Goal: Task Accomplishment & Management: Use online tool/utility

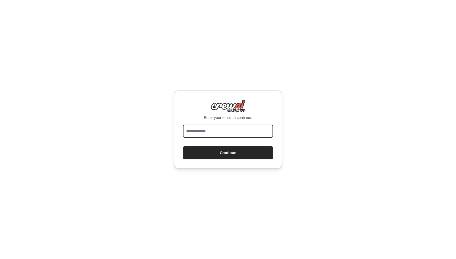
click at [191, 131] on input "email" at bounding box center [228, 131] width 90 height 13
click at [189, 132] on input "email" at bounding box center [228, 131] width 90 height 13
click at [187, 131] on input "email" at bounding box center [228, 131] width 90 height 13
click at [220, 132] on input "email" at bounding box center [228, 131] width 90 height 13
click at [209, 134] on input "email" at bounding box center [228, 131] width 90 height 13
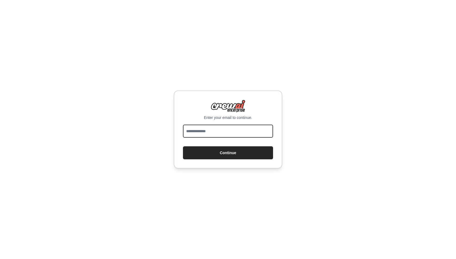
click at [195, 131] on input "email" at bounding box center [228, 131] width 90 height 13
click at [195, 132] on input "email" at bounding box center [228, 131] width 90 height 13
click at [214, 134] on input "email" at bounding box center [228, 131] width 90 height 13
click at [193, 129] on input "email" at bounding box center [228, 131] width 90 height 13
type input "**********"
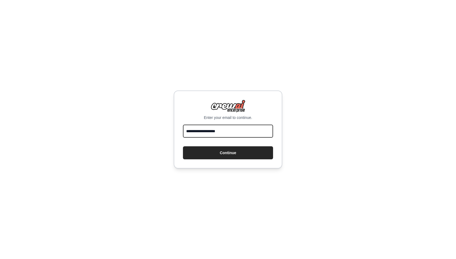
click at [183, 147] on button "Continue" at bounding box center [228, 153] width 90 height 13
click at [211, 127] on input "email" at bounding box center [228, 131] width 90 height 13
type input "**********"
click at [183, 147] on button "Continue" at bounding box center [228, 153] width 90 height 13
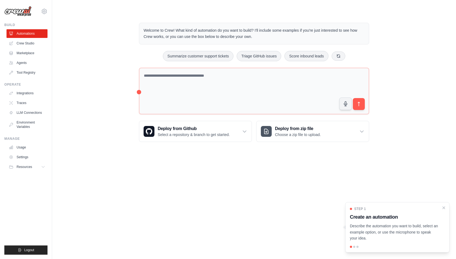
click at [27, 44] on link "Crew Studio" at bounding box center [27, 43] width 41 height 9
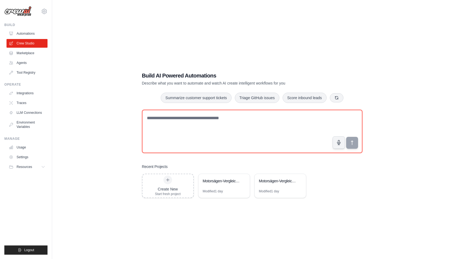
click at [160, 120] on textarea at bounding box center [252, 131] width 220 height 43
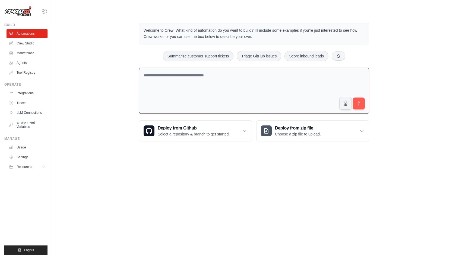
click at [201, 79] on textarea at bounding box center [254, 91] width 230 height 46
click at [171, 80] on textarea at bounding box center [254, 91] width 230 height 46
click at [190, 75] on textarea at bounding box center [254, 91] width 230 height 46
paste textarea "**********"
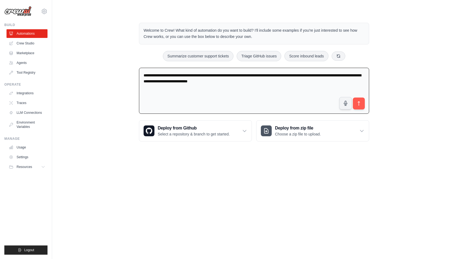
type textarea "**********"
click at [359, 104] on icon "submit" at bounding box center [358, 103] width 5 height 5
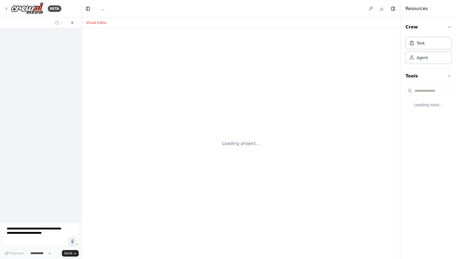
select select "****"
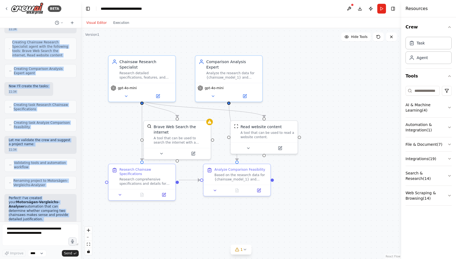
scroll to position [380, 0]
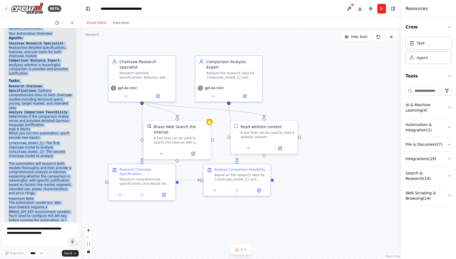
drag, startPoint x: 9, startPoint y: 37, endPoint x: 52, endPoint y: 212, distance: 180.2
click at [52, 212] on div "Ich möchte feststellen, ob ein Vergleich von zwei vom Benutzer vorgegebenen unt…" at bounding box center [40, 125] width 81 height 194
copy div "Lor ipsumd sitametcons, ad eli Seddoeius tem inci utl Etdolore magnaaliquae adm…"
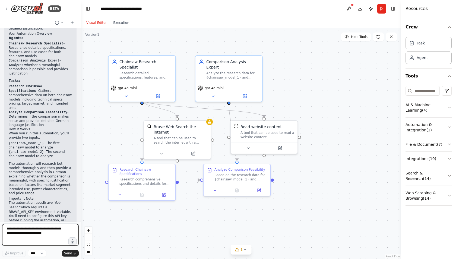
click at [37, 234] on textarea at bounding box center [40, 235] width 77 height 22
click at [126, 96] on icon at bounding box center [126, 96] width 2 height 1
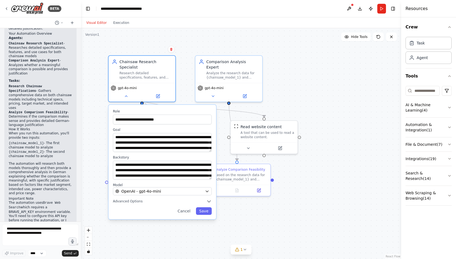
click at [132, 199] on span "Advanced Options" at bounding box center [128, 201] width 30 height 4
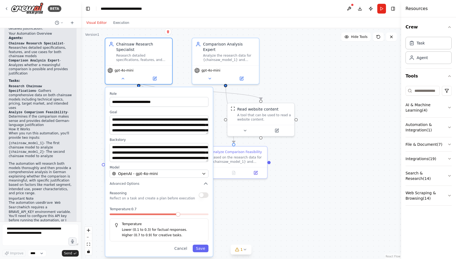
drag, startPoint x: 306, startPoint y: 209, endPoint x: 303, endPoint y: 191, distance: 19.0
click at [303, 191] on div ".deletable-edge-delete-btn { width: 20px; height: 20px; border: 0px solid #ffff…" at bounding box center [241, 143] width 320 height 231
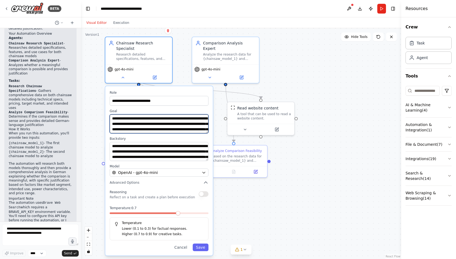
click at [172, 118] on textarea "**********" at bounding box center [159, 124] width 99 height 19
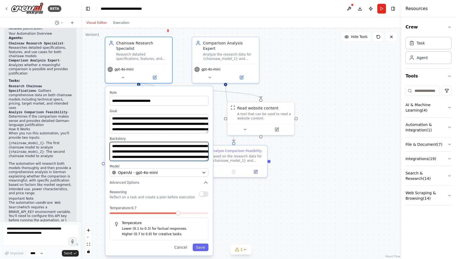
click at [143, 144] on textarea "**********" at bounding box center [159, 151] width 99 height 19
click at [179, 244] on button "Cancel" at bounding box center [180, 248] width 19 height 8
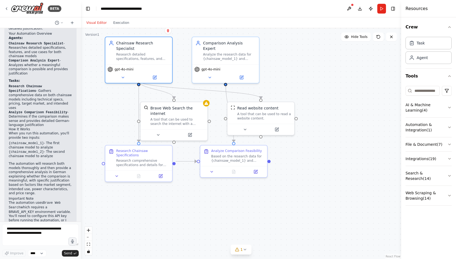
click at [118, 174] on icon at bounding box center [117, 176] width 4 height 4
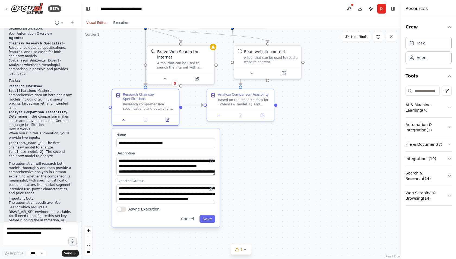
drag, startPoint x: 254, startPoint y: 213, endPoint x: 257, endPoint y: 157, distance: 55.7
click at [257, 157] on div ".deletable-edge-delete-btn { width: 20px; height: 20px; border: 0px solid #ffff…" at bounding box center [241, 143] width 320 height 231
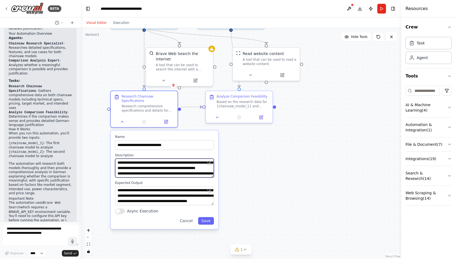
click at [164, 166] on textarea "**********" at bounding box center [164, 168] width 99 height 19
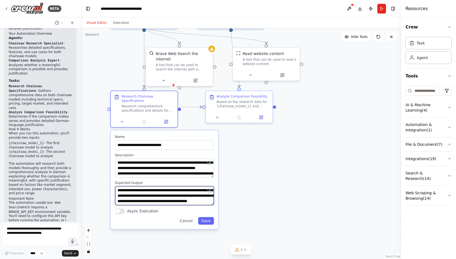
click at [156, 197] on textarea "**********" at bounding box center [164, 195] width 99 height 19
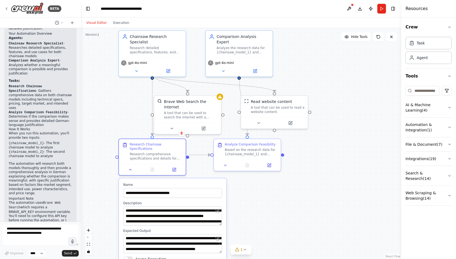
drag, startPoint x: 287, startPoint y: 174, endPoint x: 296, endPoint y: 225, distance: 50.9
click at [296, 225] on div ".deletable-edge-delete-btn { width: 20px; height: 20px; border: 0px solid #ffff…" at bounding box center [241, 143] width 320 height 231
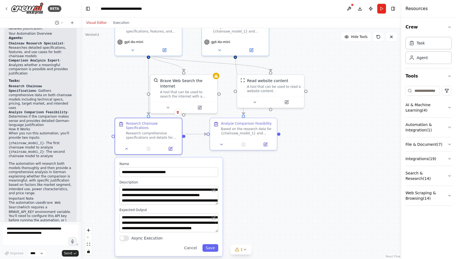
drag, startPoint x: 290, startPoint y: 226, endPoint x: 281, endPoint y: 184, distance: 42.8
click at [281, 184] on div ".deletable-edge-delete-btn { width: 20px; height: 20px; border: 0px solid #ffff…" at bounding box center [241, 143] width 320 height 231
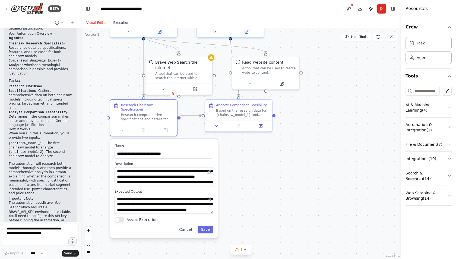
click at [188, 226] on button "Cancel" at bounding box center [185, 230] width 19 height 8
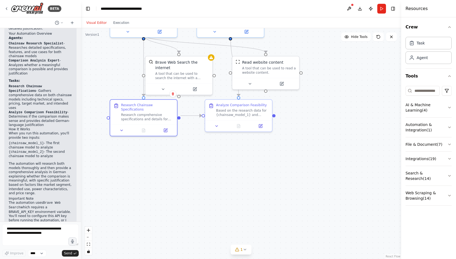
click at [162, 87] on icon at bounding box center [163, 89] width 4 height 4
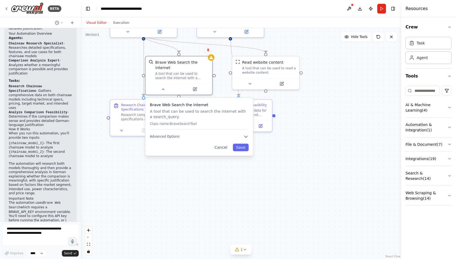
click at [165, 135] on span "Advanced Options" at bounding box center [165, 137] width 30 height 4
